Goal: Ask a question

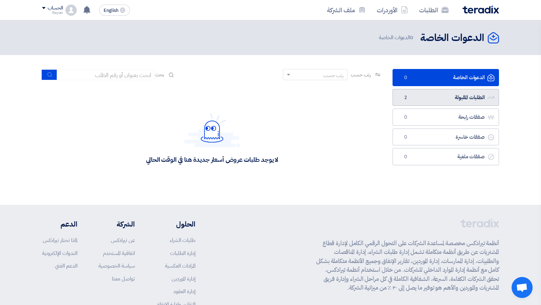
click at [427, 91] on link "الطلبات المقبولة الطلبات المقبولة 2" at bounding box center [446, 97] width 106 height 17
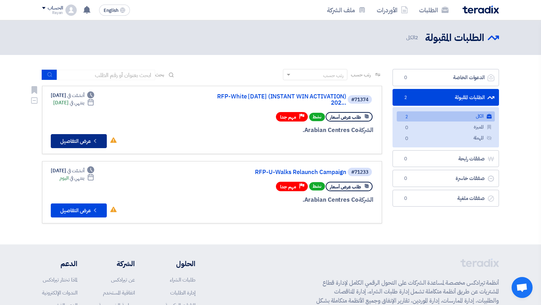
click at [79, 137] on button "Check details عرض التفاصيل" at bounding box center [79, 141] width 56 height 14
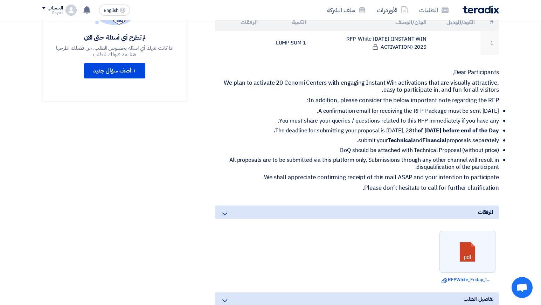
scroll to position [232, 0]
drag, startPoint x: 499, startPoint y: 110, endPoint x: 284, endPoint y: 107, distance: 215.4
click at [284, 107] on div "RFP-White [DATE] (INSTANT WIN ACTIVATION) 2025 بيانات العميل [PERSON_NAME] Proc…" at bounding box center [349, 145] width 312 height 523
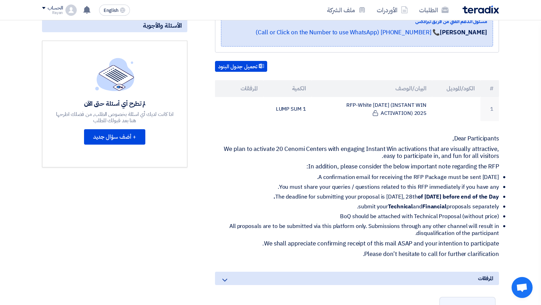
scroll to position [172, 0]
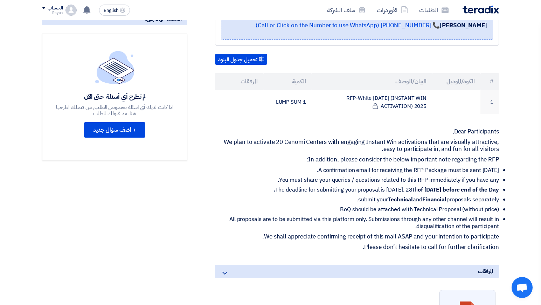
click at [378, 169] on li "A confirmation email for receiving the RFP Package must be sent [DATE]." at bounding box center [360, 170] width 278 height 7
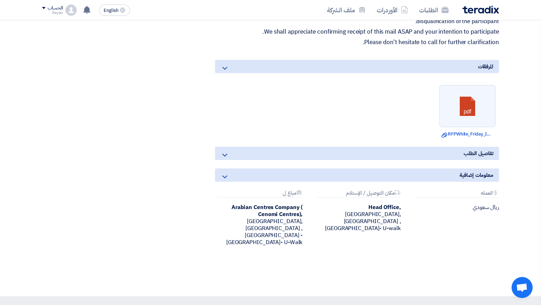
scroll to position [397, 0]
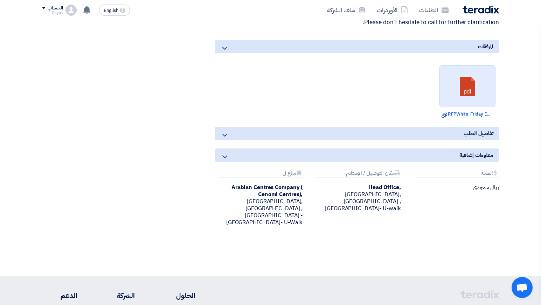
click at [468, 77] on link at bounding box center [468, 86] width 56 height 42
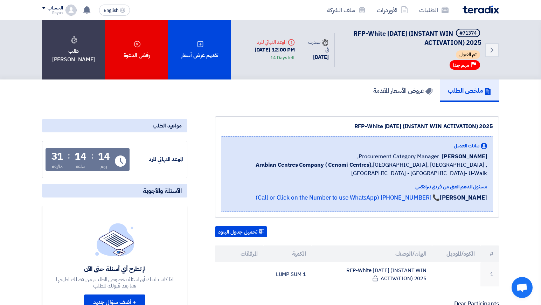
scroll to position [47, 0]
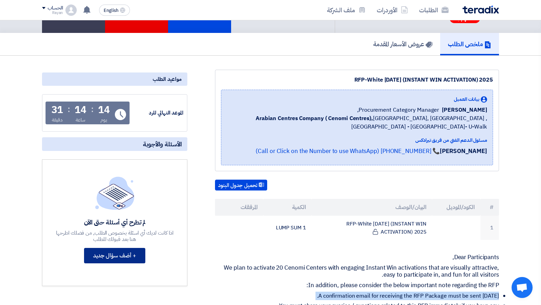
click at [124, 260] on button "+ أضف سؤال جديد" at bounding box center [114, 255] width 61 height 15
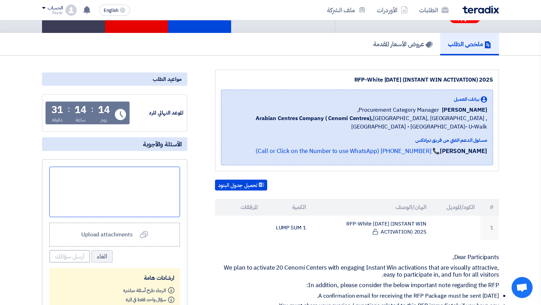
click at [124, 191] on div at bounding box center [114, 192] width 131 height 50
paste div
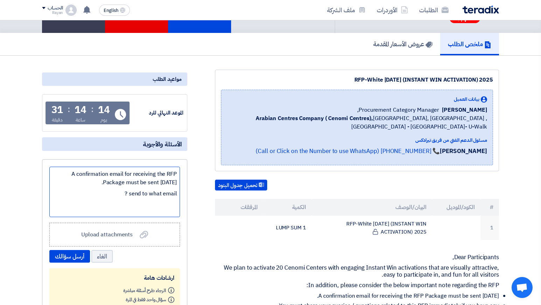
click at [66, 189] on ul "A confirmation email for receiving the RFP Package must be sent [DATE]. send to…" at bounding box center [115, 184] width 124 height 28
click at [71, 185] on li "A confirmation email for receiving the RFP Package must be sent [DATE]." at bounding box center [117, 178] width 119 height 17
drag, startPoint x: 70, startPoint y: 173, endPoint x: 182, endPoint y: 180, distance: 111.9
click at [182, 180] on div "A confirmation email for receiving the RFP Package must be sent [DATE]. send to…" at bounding box center [114, 251] width 145 height 185
click at [154, 192] on li "send to what email ?" at bounding box center [117, 193] width 119 height 8
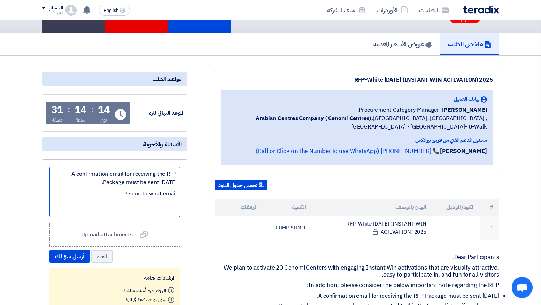
click at [122, 195] on li "send to what email ?" at bounding box center [117, 193] width 119 height 8
click at [175, 181] on li "A confirmation email for receiving the RFP Package must be sent [DATE]." at bounding box center [117, 178] width 119 height 17
click at [177, 181] on div "A confirmation email for receiving the RFP Package must be sent [DATE]. send to…" at bounding box center [114, 192] width 131 height 50
click at [60, 176] on li "A confirmation email for receiving the RFP "Package must be sent [DATE]." at bounding box center [117, 178] width 119 height 17
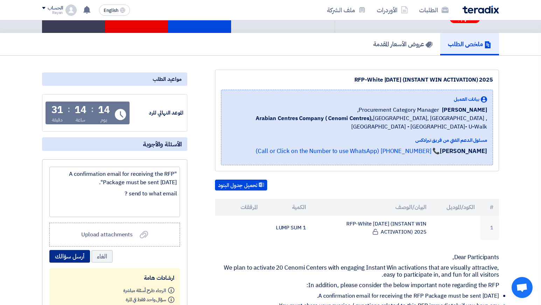
click at [75, 256] on button "أرسل سؤالك" at bounding box center [69, 256] width 41 height 13
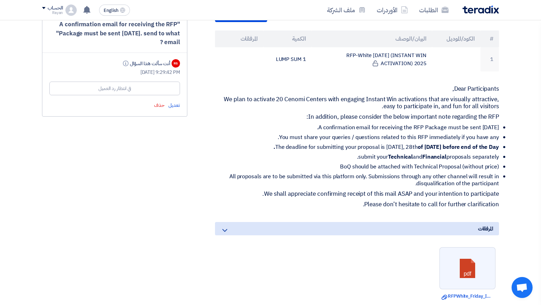
scroll to position [220, 0]
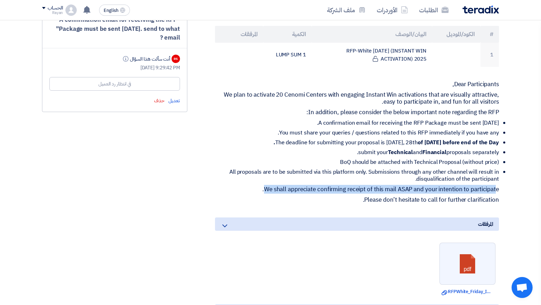
drag, startPoint x: 264, startPoint y: 189, endPoint x: 496, endPoint y: 192, distance: 232.5
click at [496, 192] on p "We shall appreciate confirming receipt of this mail ASAP and your intention to …" at bounding box center [357, 189] width 284 height 7
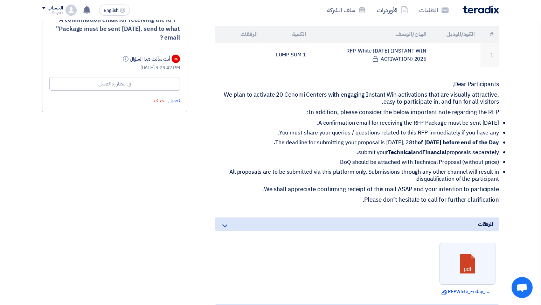
click at [496, 192] on p "We shall appreciate confirming receipt of this mail ASAP and your intention to …" at bounding box center [357, 189] width 284 height 7
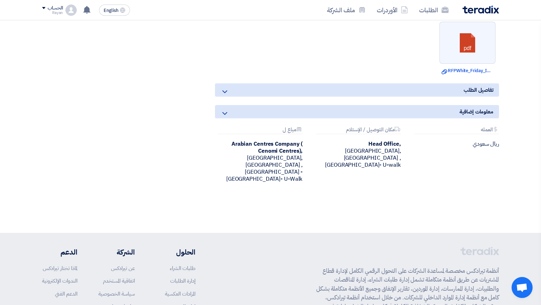
scroll to position [441, 0]
click at [225, 89] on icon at bounding box center [225, 91] width 8 height 8
click at [221, 89] on icon at bounding box center [225, 91] width 8 height 8
click at [223, 90] on icon at bounding box center [225, 91] width 8 height 8
click at [230, 113] on div "معلومات إضافية" at bounding box center [357, 111] width 284 height 13
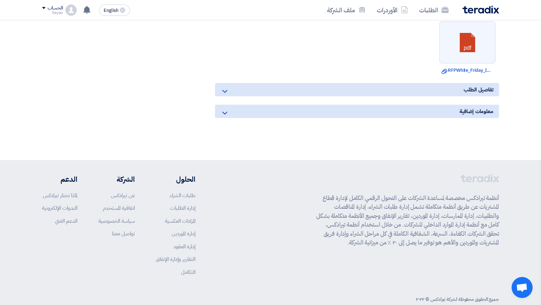
click at [229, 113] on div "معلومات إضافية" at bounding box center [357, 111] width 284 height 13
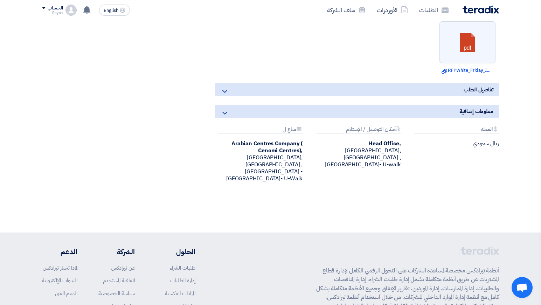
click at [225, 93] on icon at bounding box center [225, 91] width 8 height 8
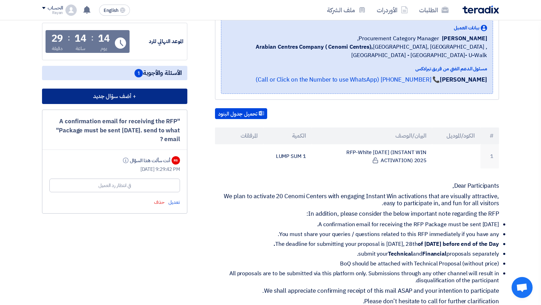
scroll to position [0, 0]
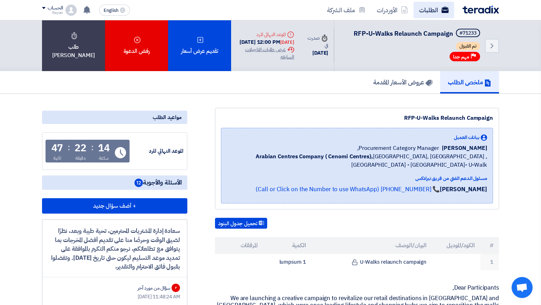
click at [431, 11] on link "الطلبات" at bounding box center [434, 10] width 41 height 16
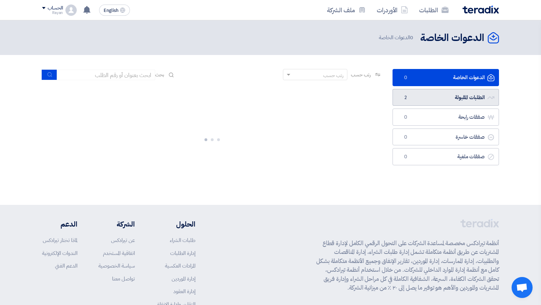
click at [429, 103] on link "الطلبات المقبولة الطلبات المقبولة 2" at bounding box center [446, 97] width 106 height 17
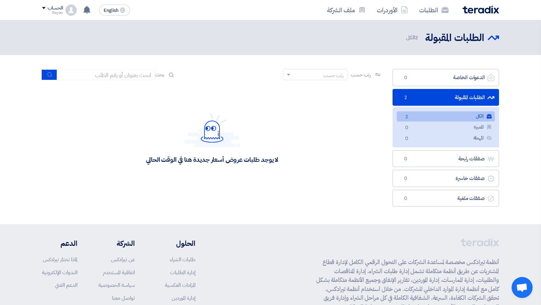
click at [453, 116] on link "الكل الكل 2" at bounding box center [446, 116] width 98 height 10
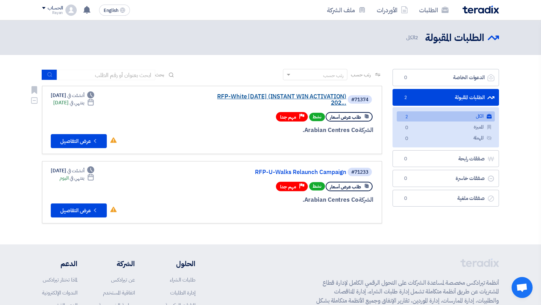
click at [259, 95] on link "RFP-White [DATE] (INSTANT WIN ACTIVATION) 202..." at bounding box center [276, 99] width 140 height 13
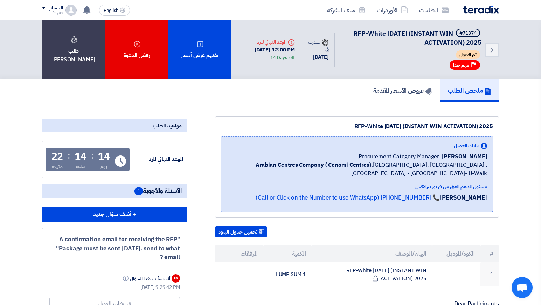
click at [368, 128] on div "RFP-White [DATE] (INSTANT WIN ACTIVATION) 2025" at bounding box center [357, 126] width 272 height 8
copy div "RFP-White [DATE] (INSTANT WIN ACTIVATION) 2025"
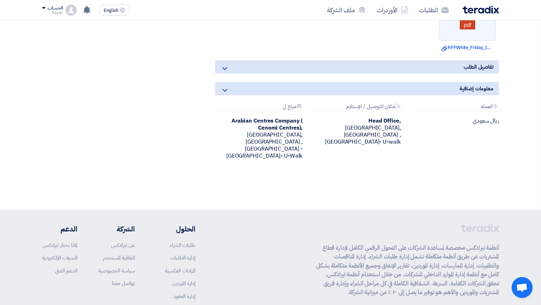
scroll to position [469, 0]
